Goal: Information Seeking & Learning: Learn about a topic

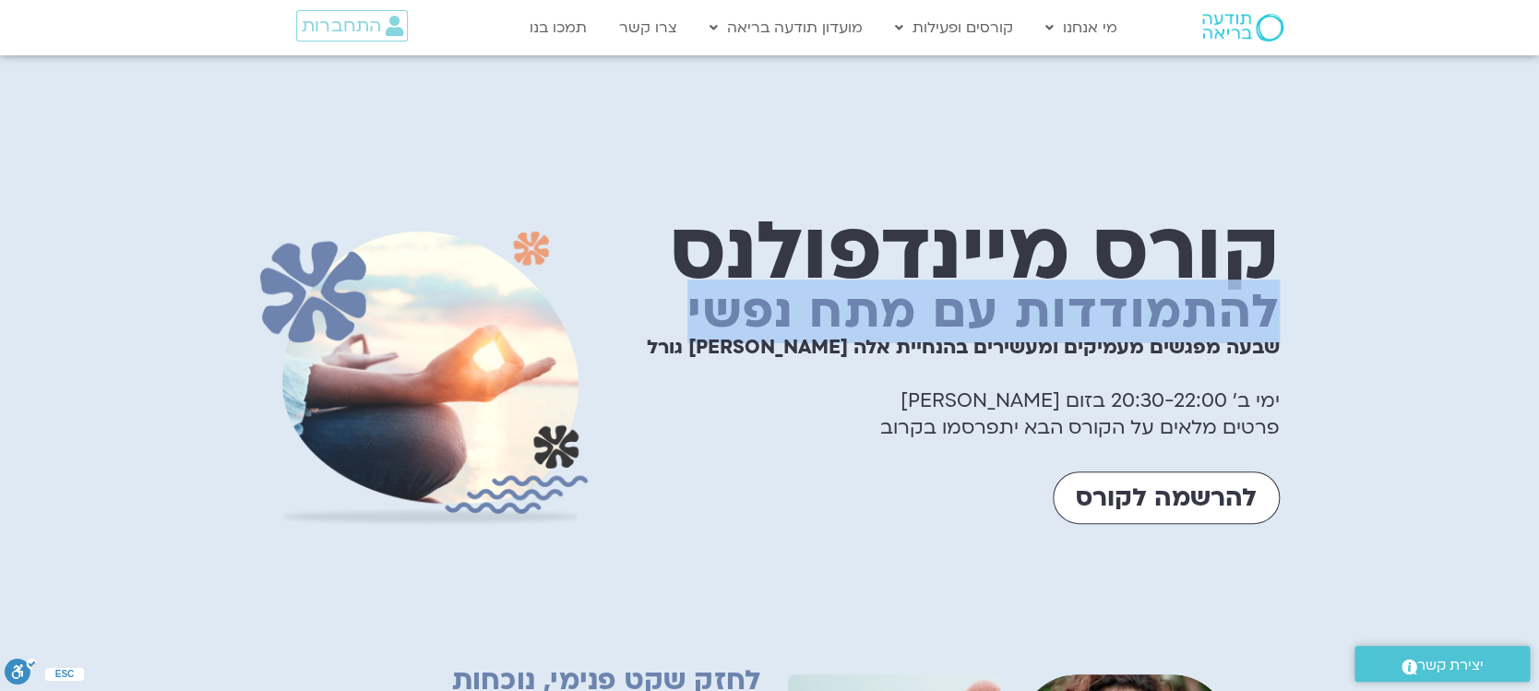
drag, startPoint x: 1275, startPoint y: 305, endPoint x: 676, endPoint y: 325, distance: 600.2
click at [676, 324] on h1 "להתמודדות עם מתח נפשי" at bounding box center [943, 312] width 674 height 42
copy h1 "להתמודדות עם מתח נפשי"
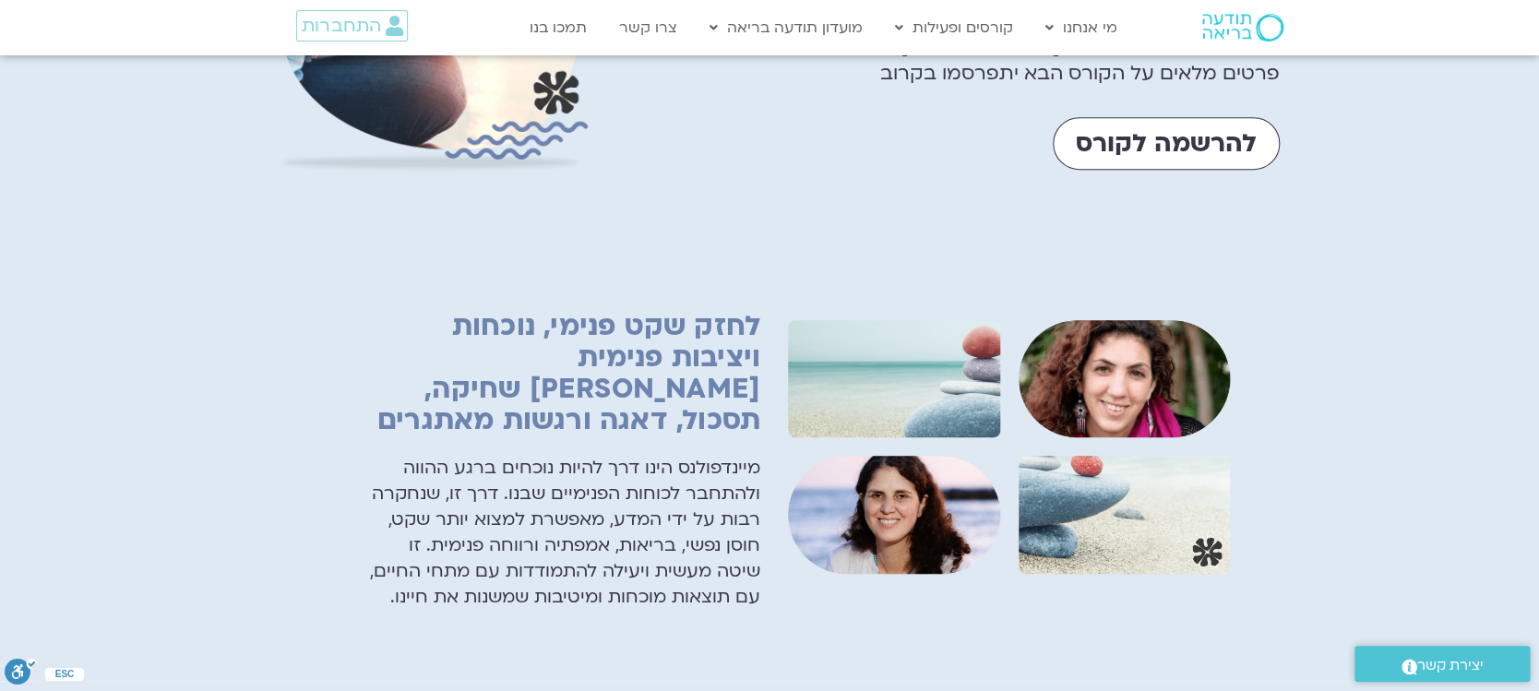
scroll to position [492, 0]
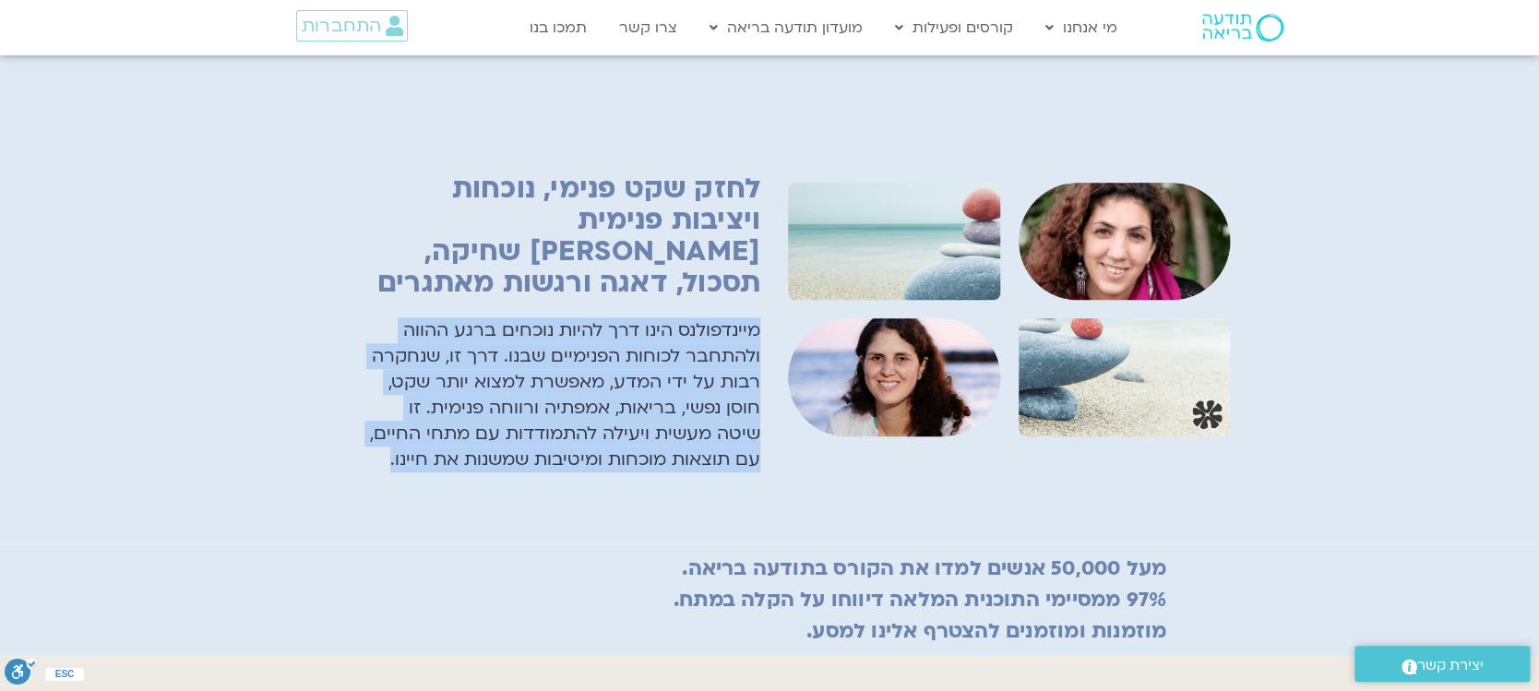
drag, startPoint x: 755, startPoint y: 297, endPoint x: 360, endPoint y: 428, distance: 416.2
click at [360, 428] on div "לחזק שקט פנימי, נוכחות ויציבות פנימית [PERSON_NAME] שחיקה, תסכול, דאגה ורגשות מ…" at bounding box center [564, 349] width 412 height 370
copy p "מיינדפולנס הינו דרך להיות נוכחים ברגע ההווה ולהתחבר לכוחות הפנימיים שבנו. דרך ז…"
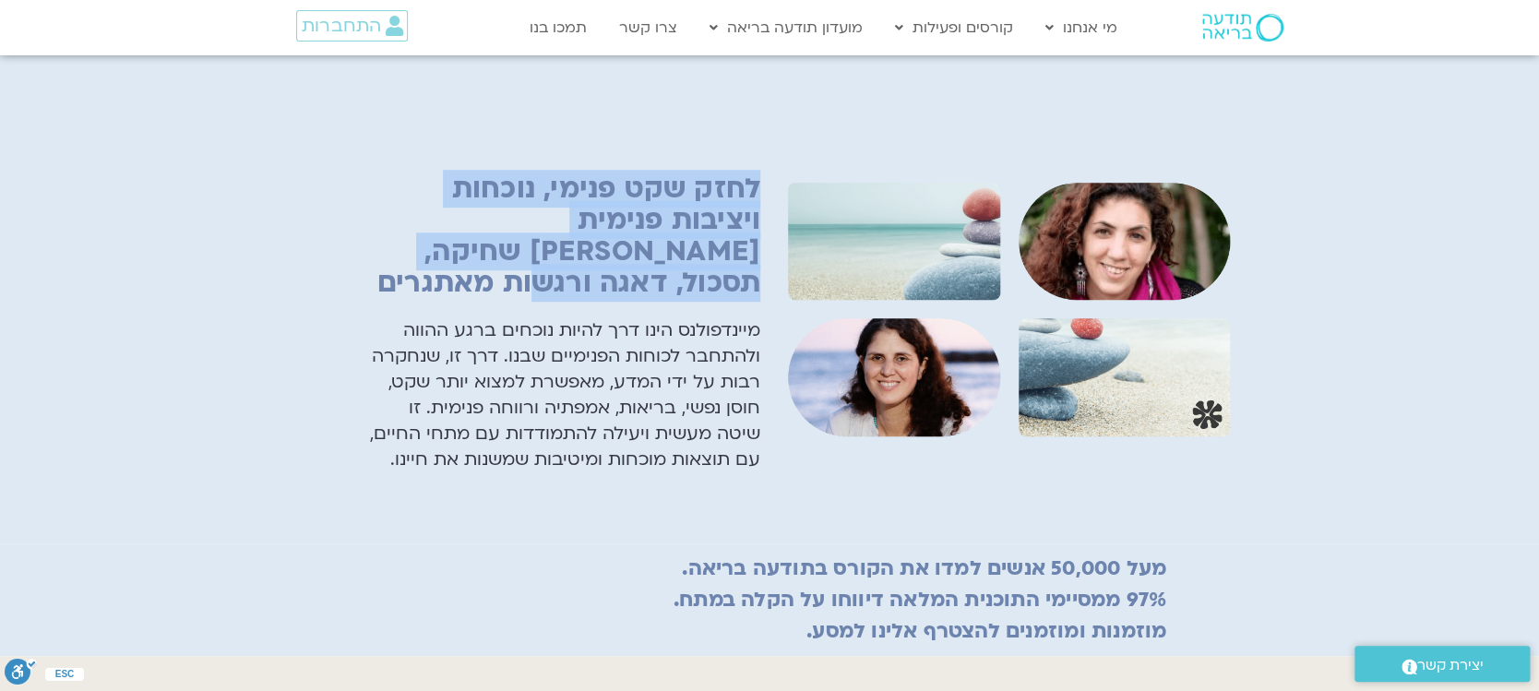
drag, startPoint x: 755, startPoint y: 184, endPoint x: 357, endPoint y: 249, distance: 403.1
click at [364, 248] on div "לחזק שקט פנימי, נוכחות ויציבות פנימית [PERSON_NAME] שחיקה, תסכול, דאגה ורגשות מ…" at bounding box center [564, 349] width 412 height 370
copy h1 "לחזק שקט פנימי, נוכחות ויציבות פנימית [PERSON_NAME] שחיקה, תסכול, דאגה ורגשות מ…"
